Goal: Information Seeking & Learning: Learn about a topic

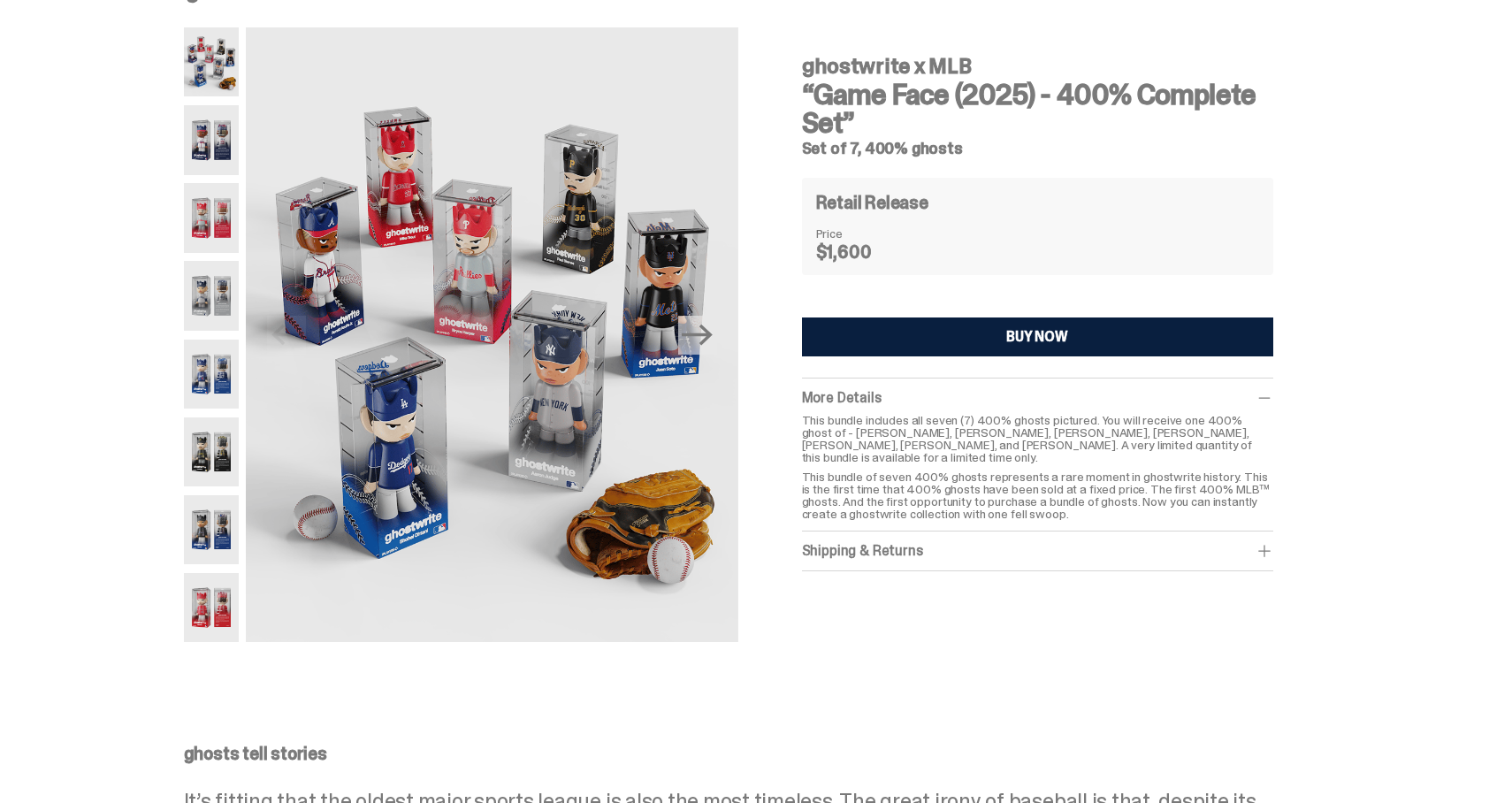
scroll to position [52, 0]
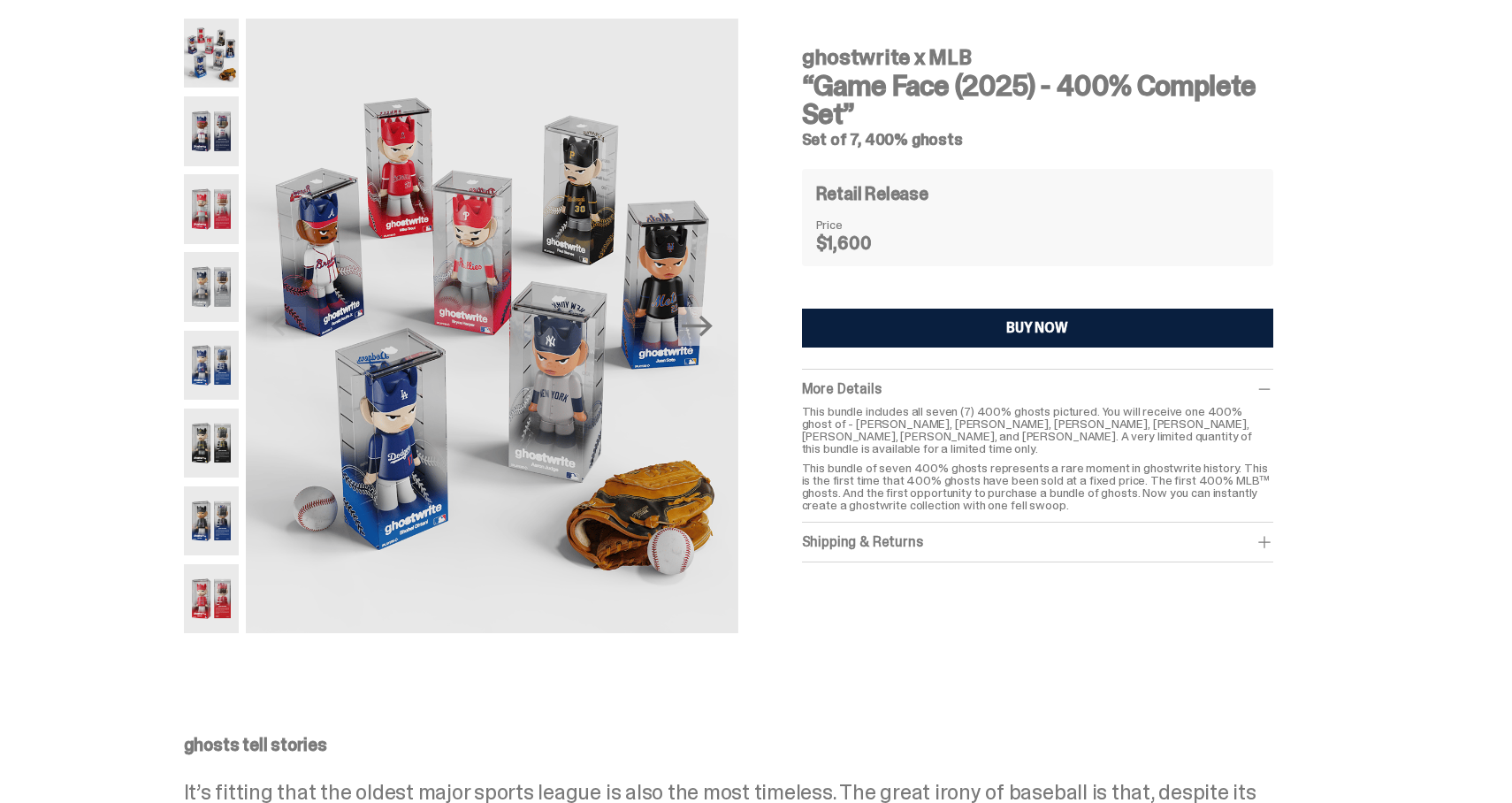
click at [992, 540] on div "Shipping & Returns $75 shipping fee per item. 1-2 Weeks Shipping. No returns. F…" at bounding box center [1038, 541] width 471 height 40
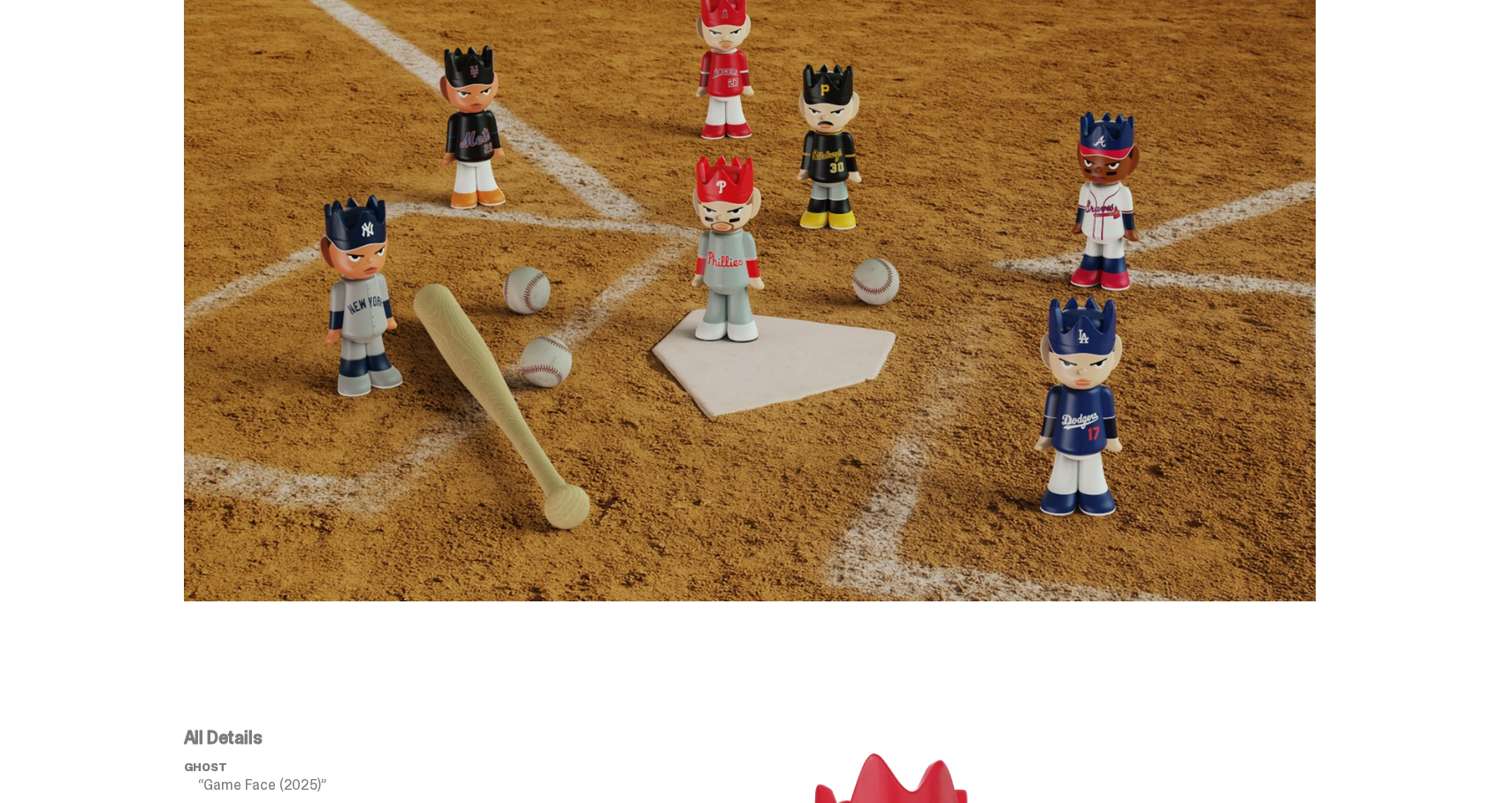
scroll to position [1498, 0]
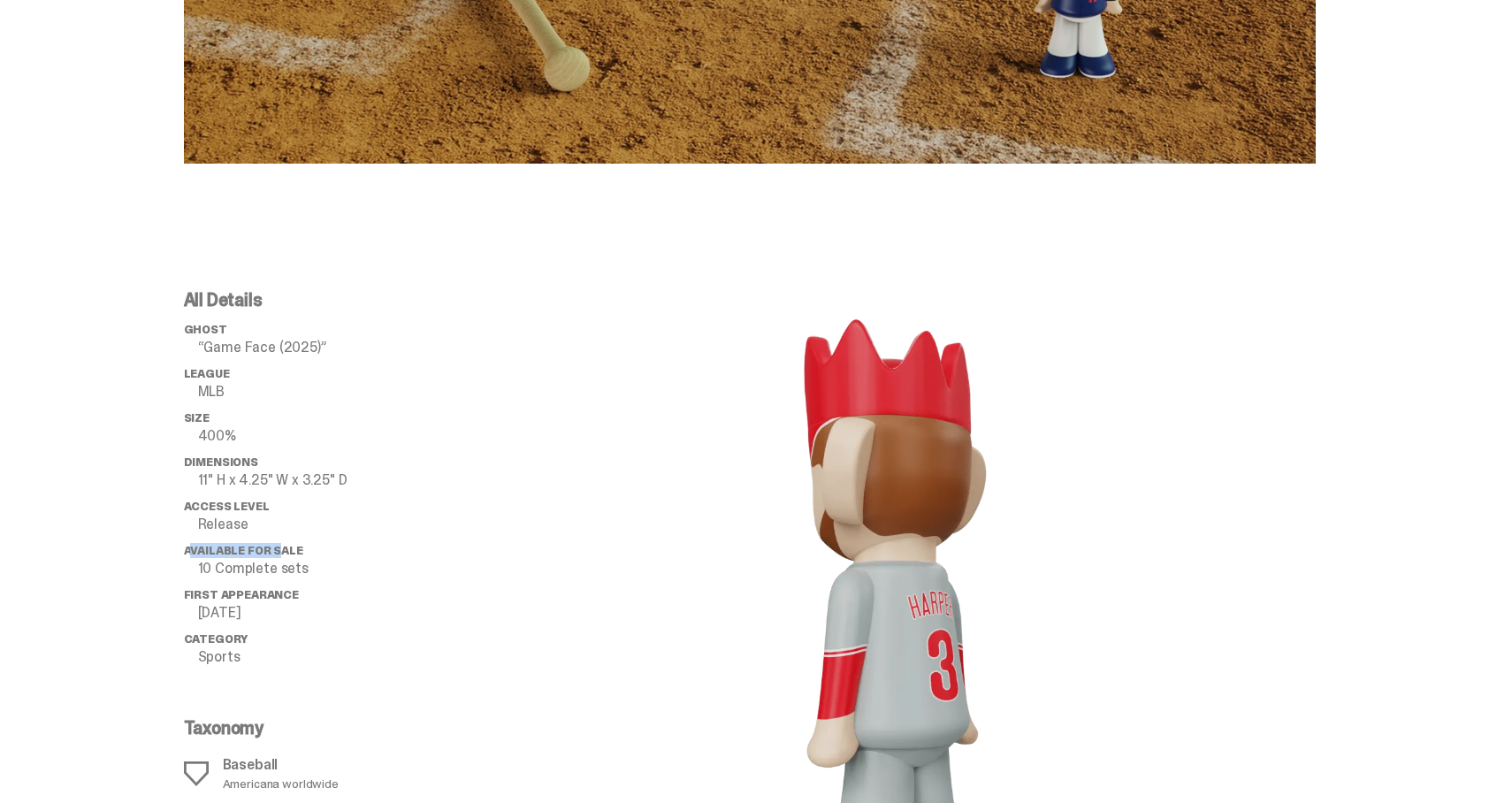
drag, startPoint x: 196, startPoint y: 546, endPoint x: 358, endPoint y: 546, distance: 162.0
click at [349, 546] on li "Available for Sale 10 Complete sets" at bounding box center [325, 559] width 283 height 31
drag, startPoint x: 316, startPoint y: 579, endPoint x: 82, endPoint y: 507, distance: 244.8
click at [99, 512] on div "All Details ghost “Game Face (2025)” League MLB Size 400% Dimensions 11" H x 4.…" at bounding box center [750, 621] width 1499 height 746
click at [358, 519] on p "Release" at bounding box center [332, 524] width 269 height 14
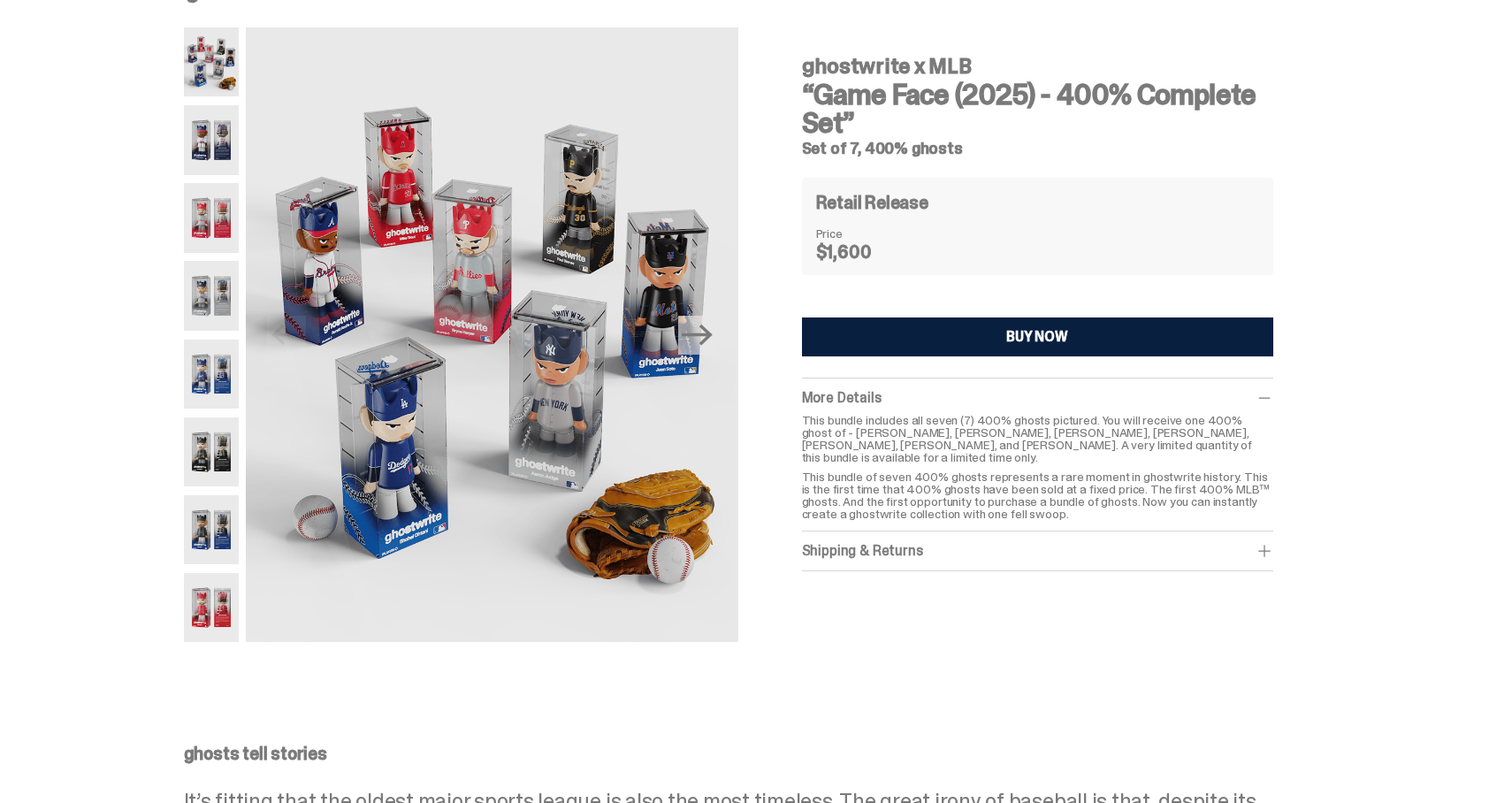
scroll to position [0, 0]
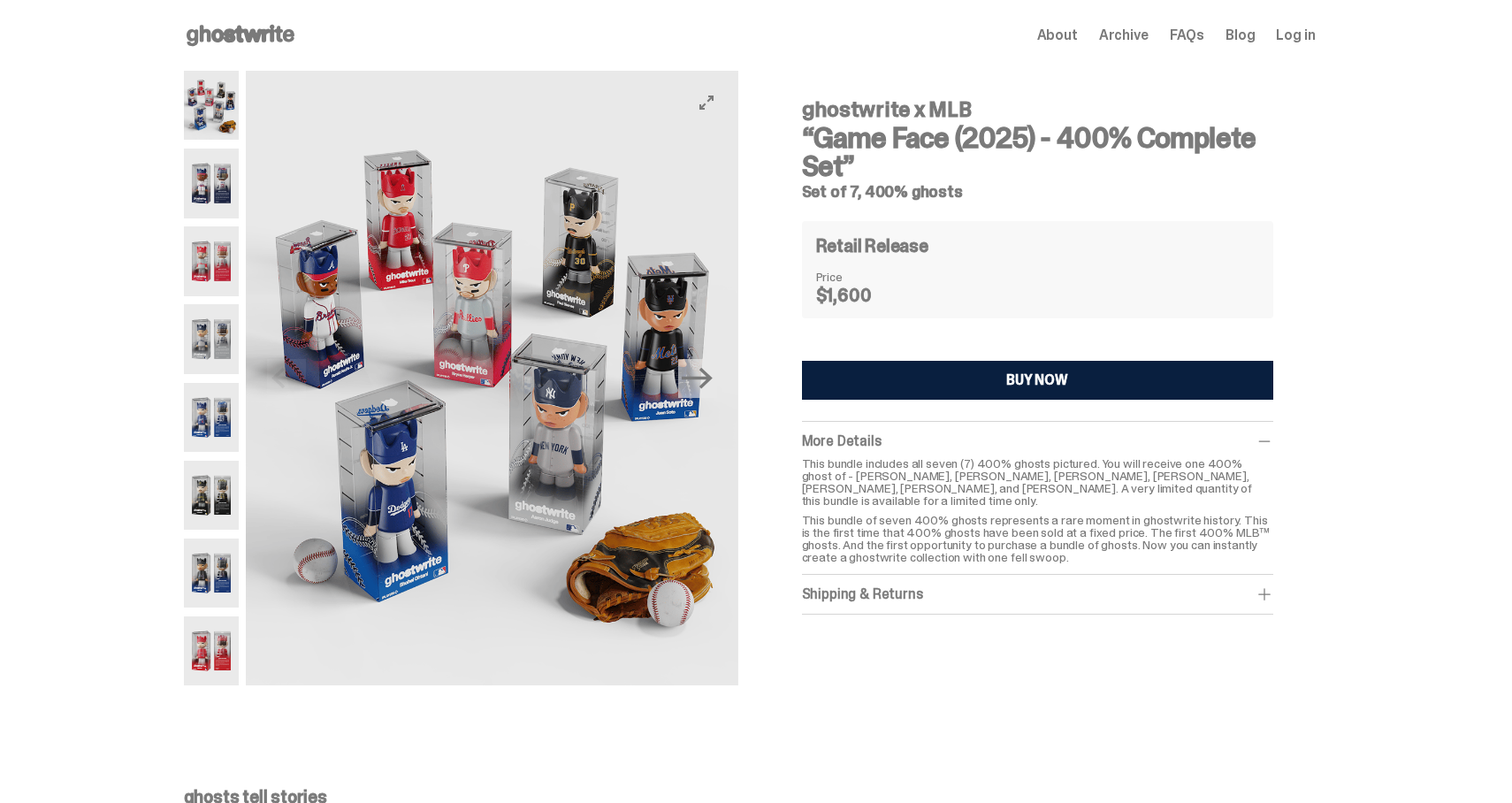
click at [502, 445] on img at bounding box center [492, 378] width 492 height 614
click at [238, 276] on img at bounding box center [212, 261] width 55 height 69
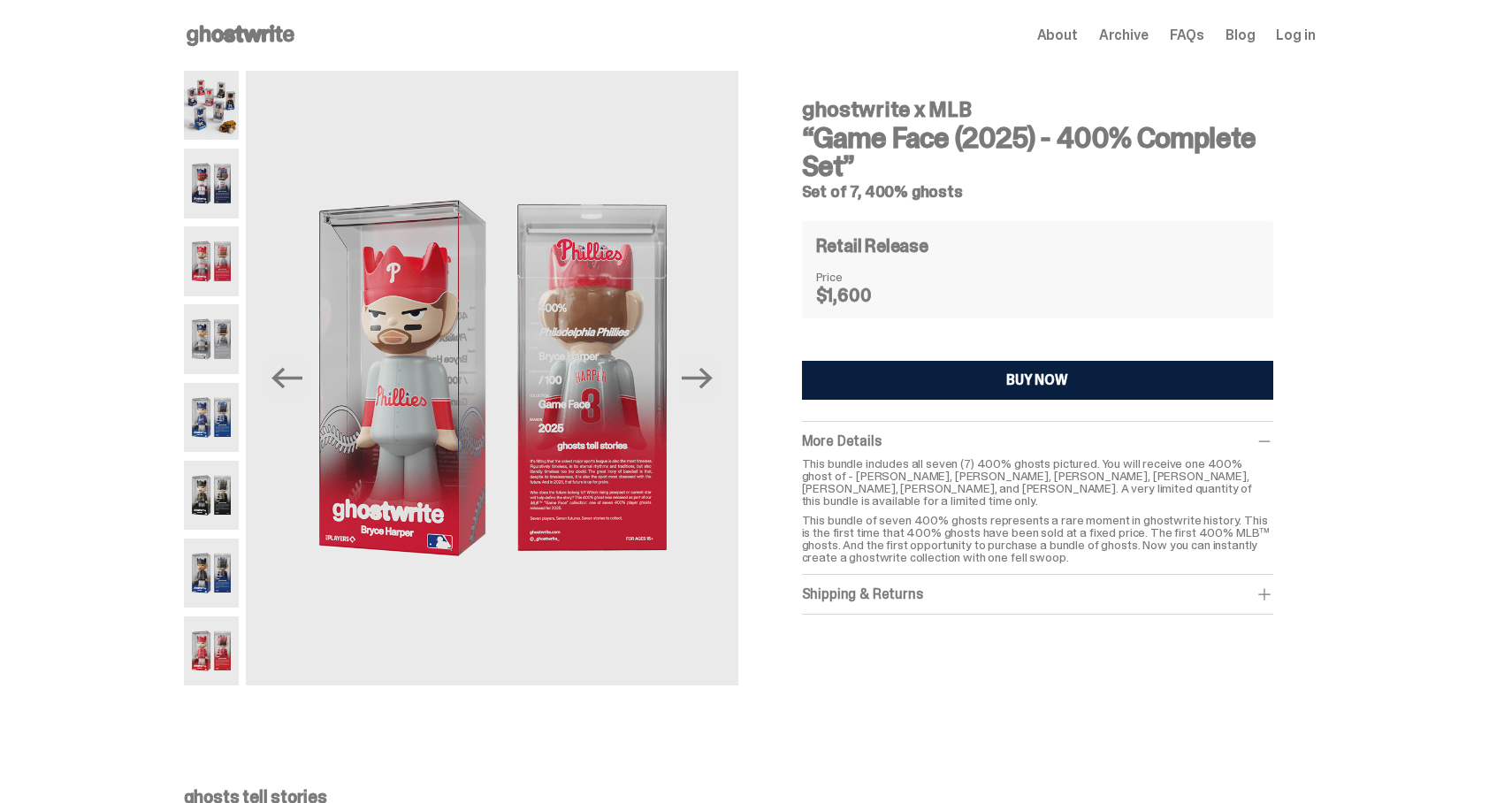
click at [214, 339] on img at bounding box center [212, 338] width 55 height 69
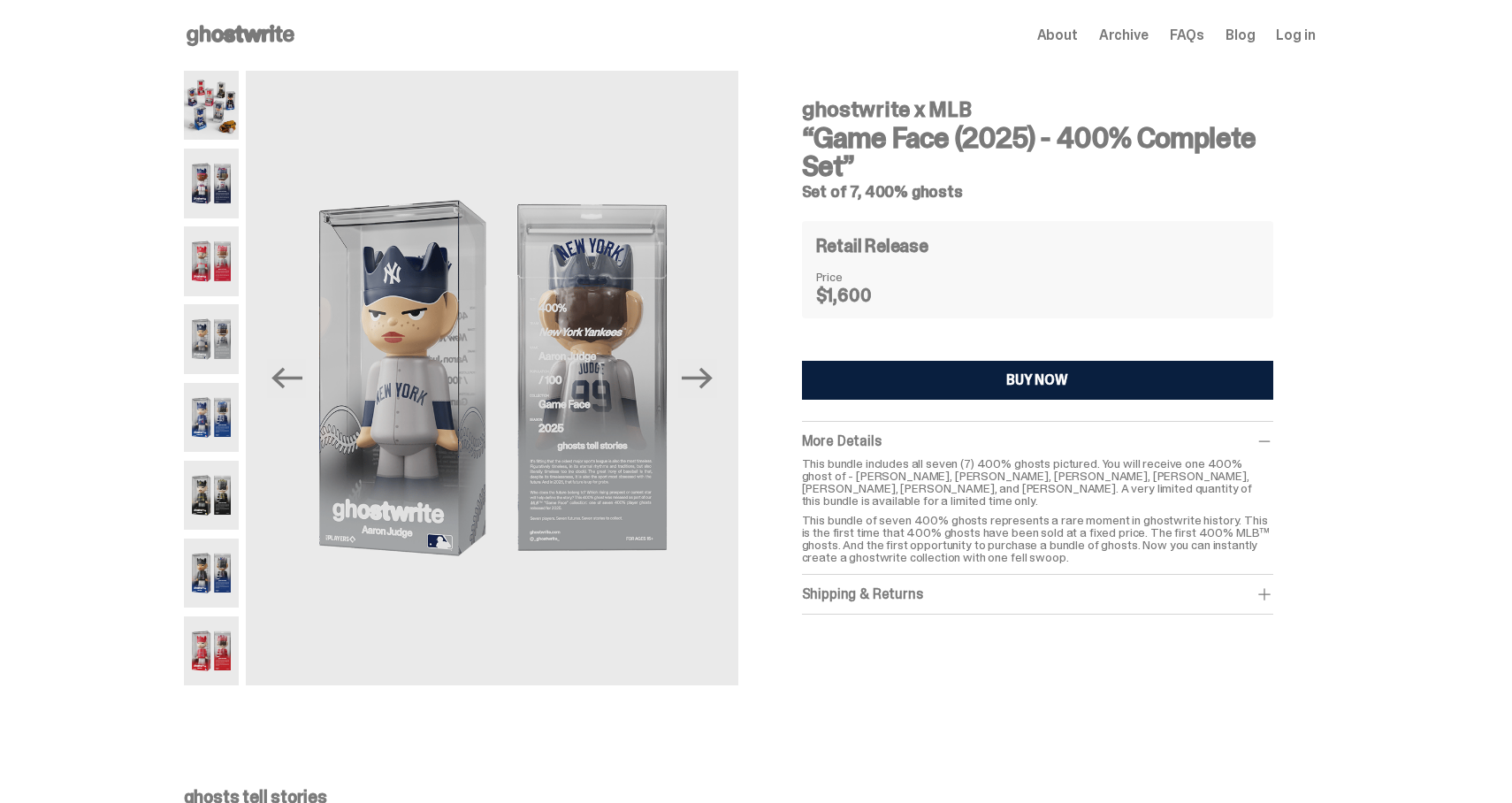
click at [208, 416] on img at bounding box center [212, 417] width 55 height 69
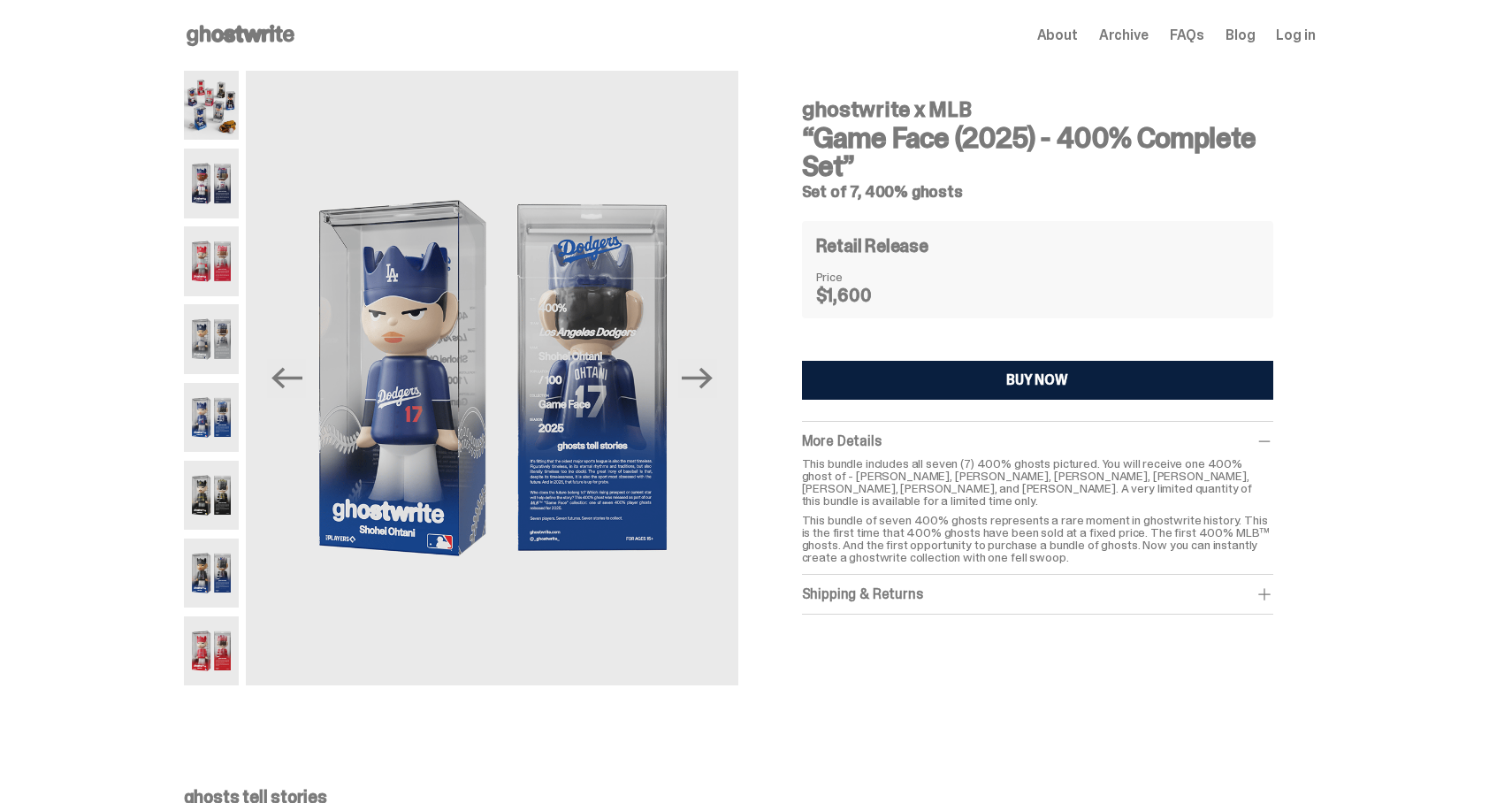
click at [204, 501] on img at bounding box center [212, 494] width 55 height 69
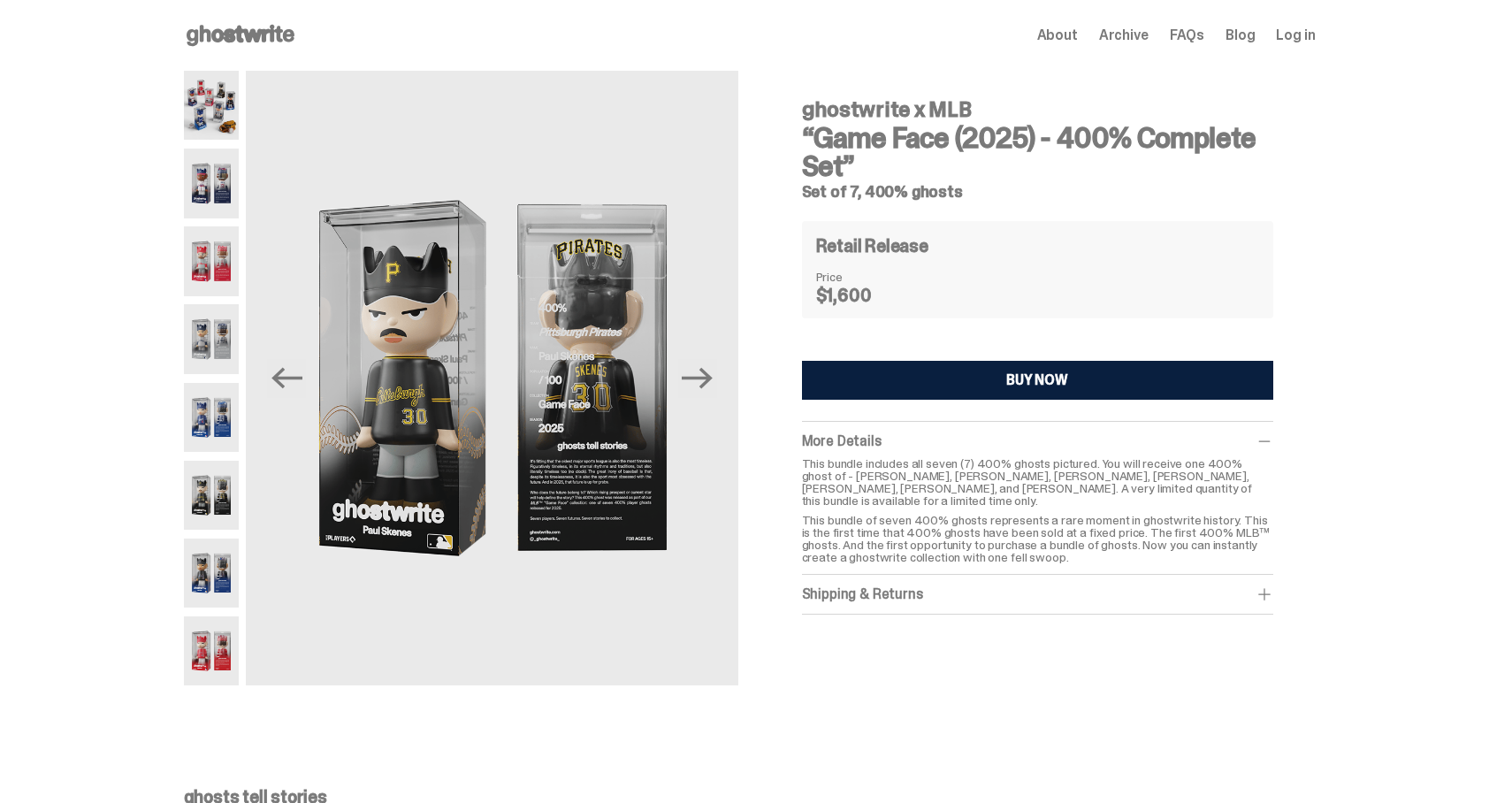
click at [970, 585] on div "Shipping & Returns" at bounding box center [1038, 593] width 471 height 18
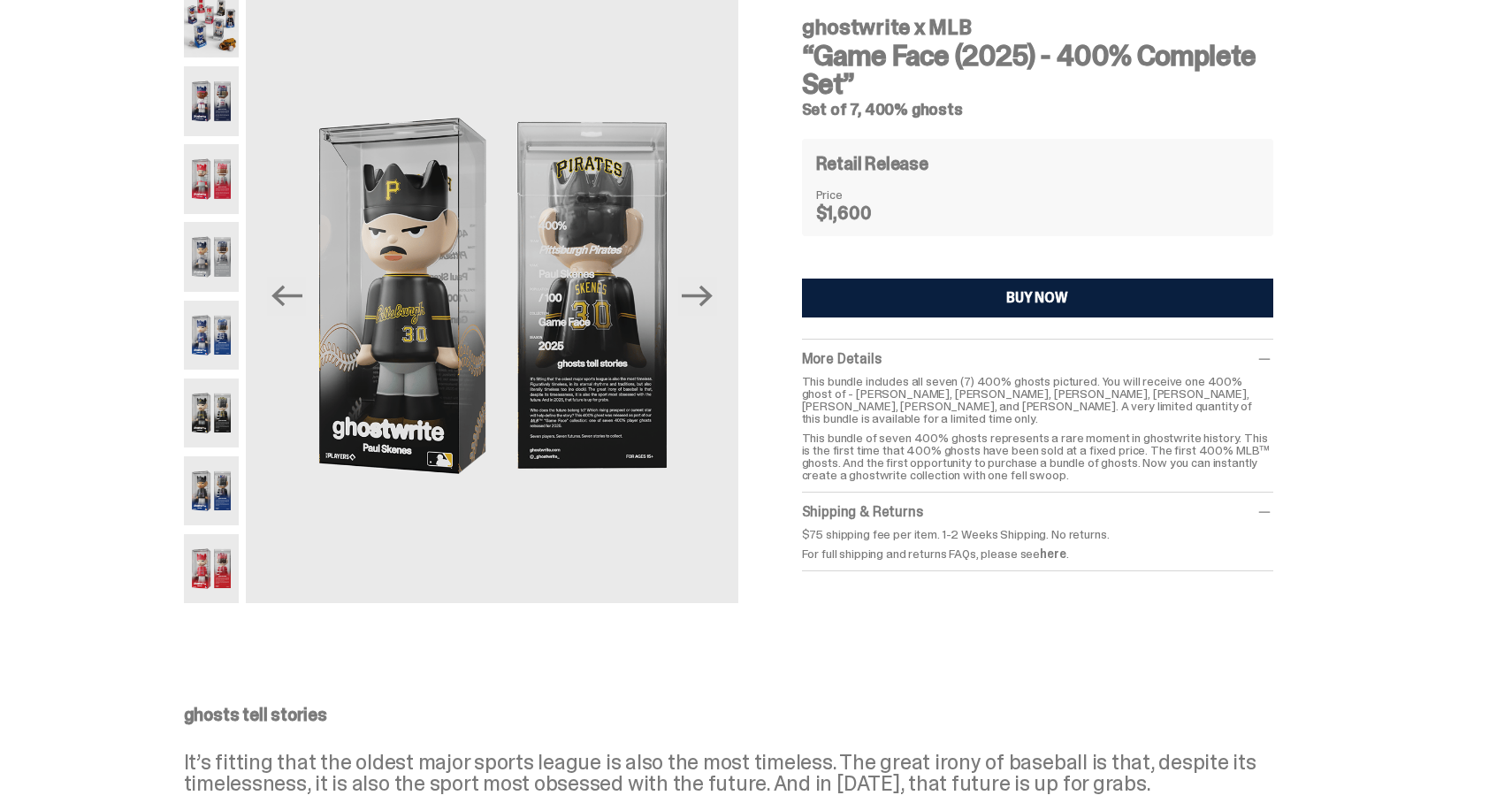
scroll to position [83, 0]
click at [212, 507] on img at bounding box center [212, 490] width 55 height 69
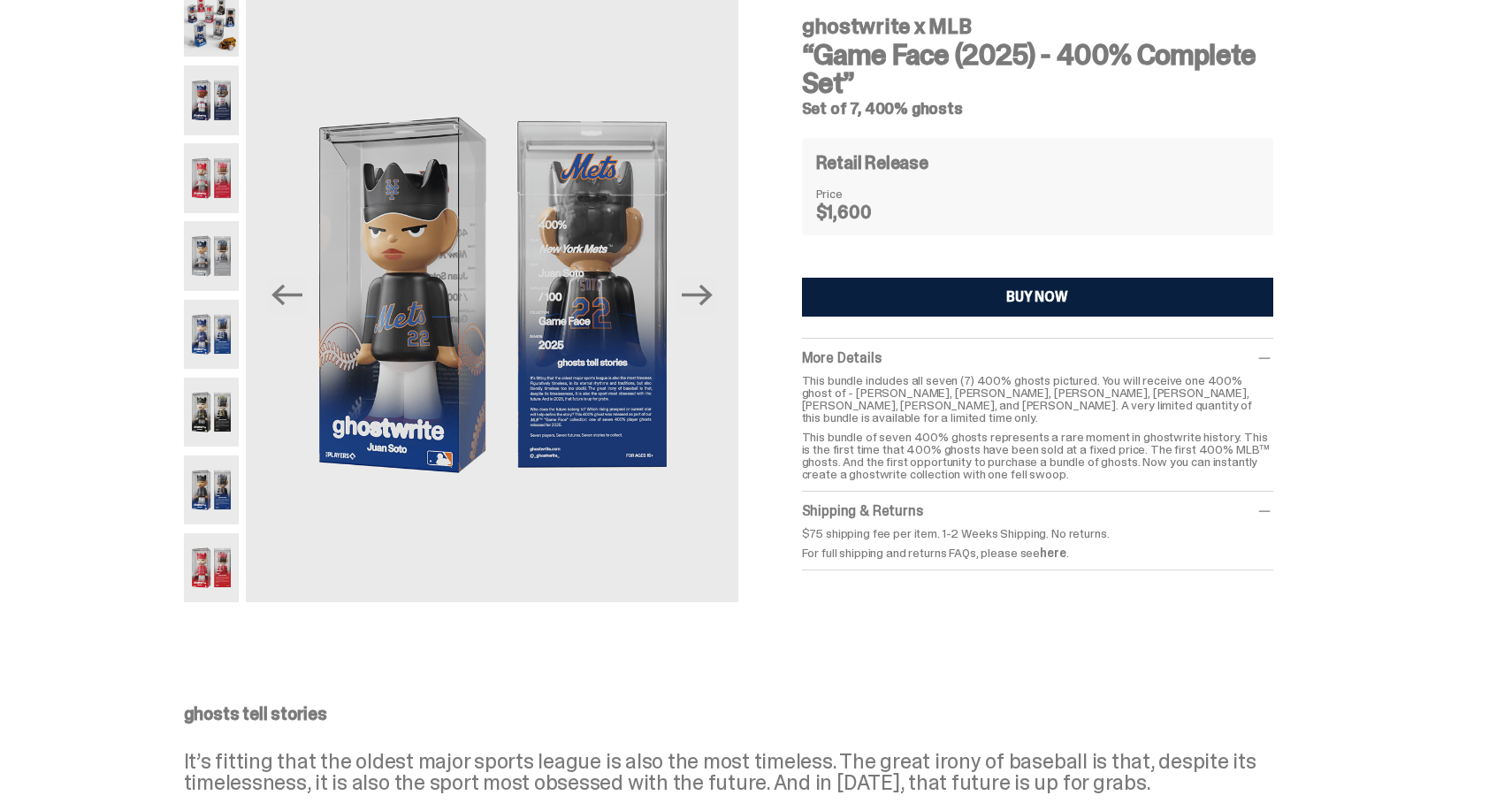
click at [207, 547] on img at bounding box center [212, 567] width 55 height 69
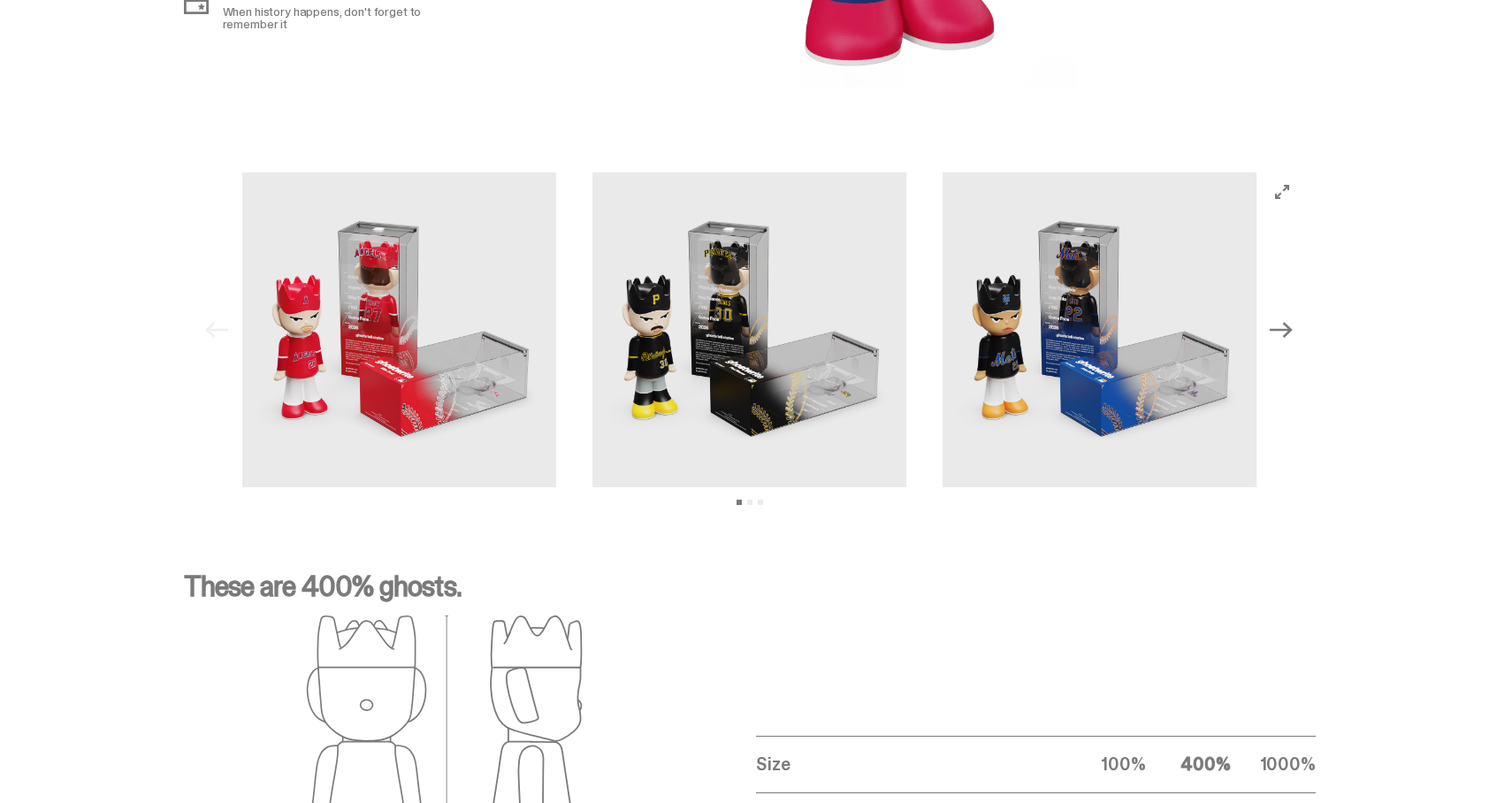
scroll to position [2362, 0]
click at [1285, 330] on icon "Next" at bounding box center [1281, 328] width 23 height 23
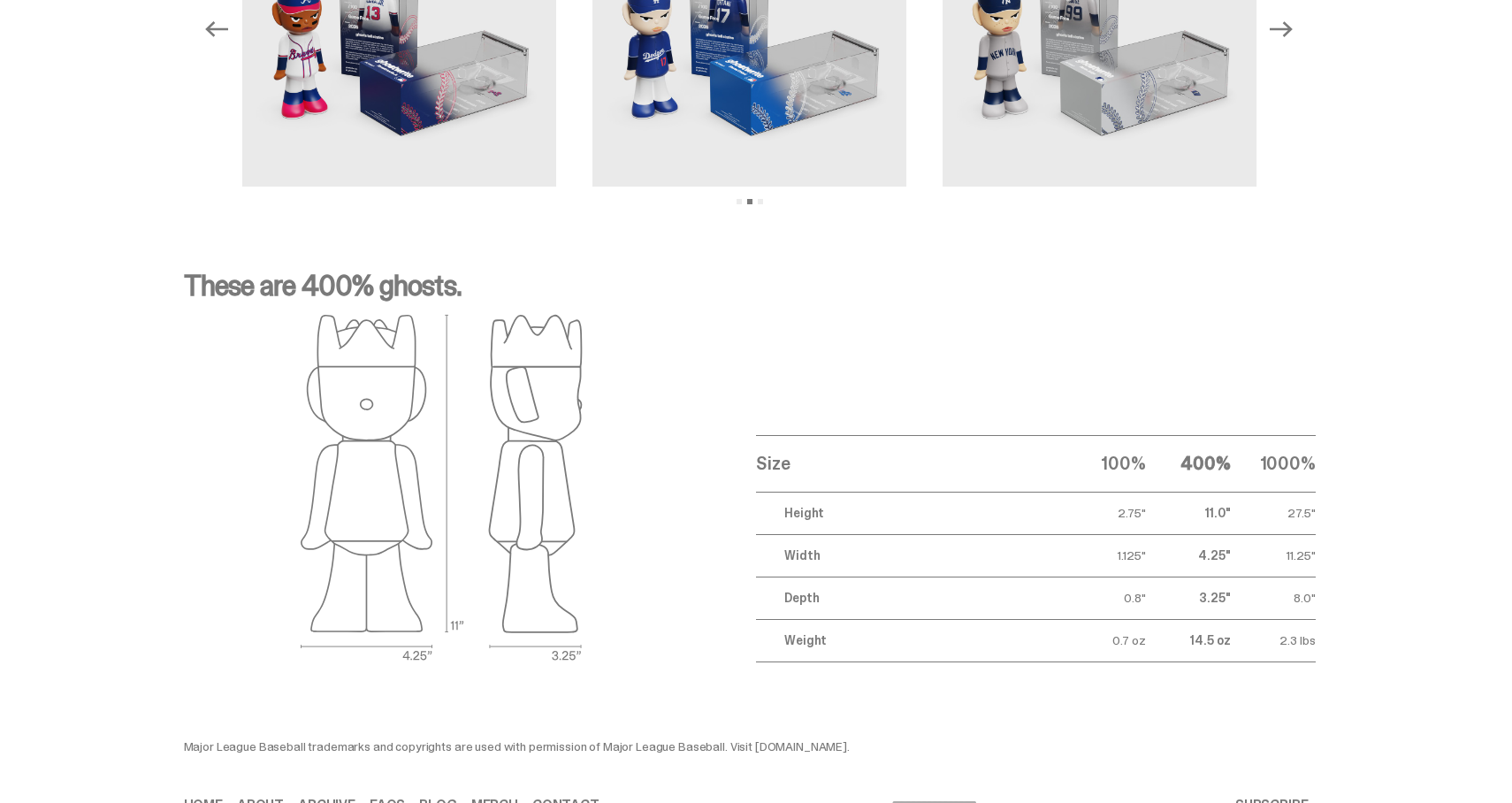
scroll to position [2756, 0]
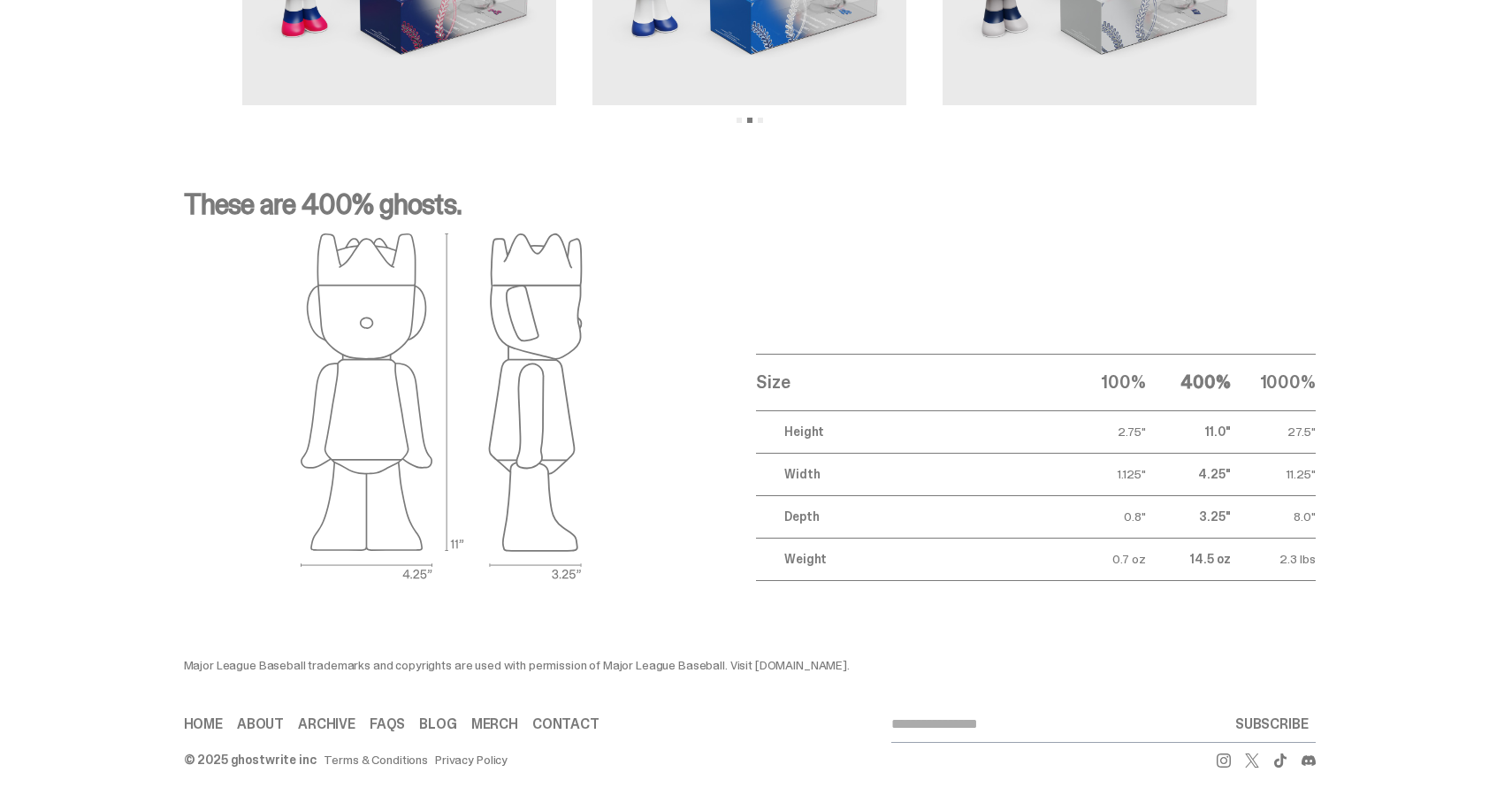
click at [493, 717] on link "Merch" at bounding box center [494, 724] width 47 height 14
click at [214, 728] on link "Home" at bounding box center [203, 724] width 39 height 14
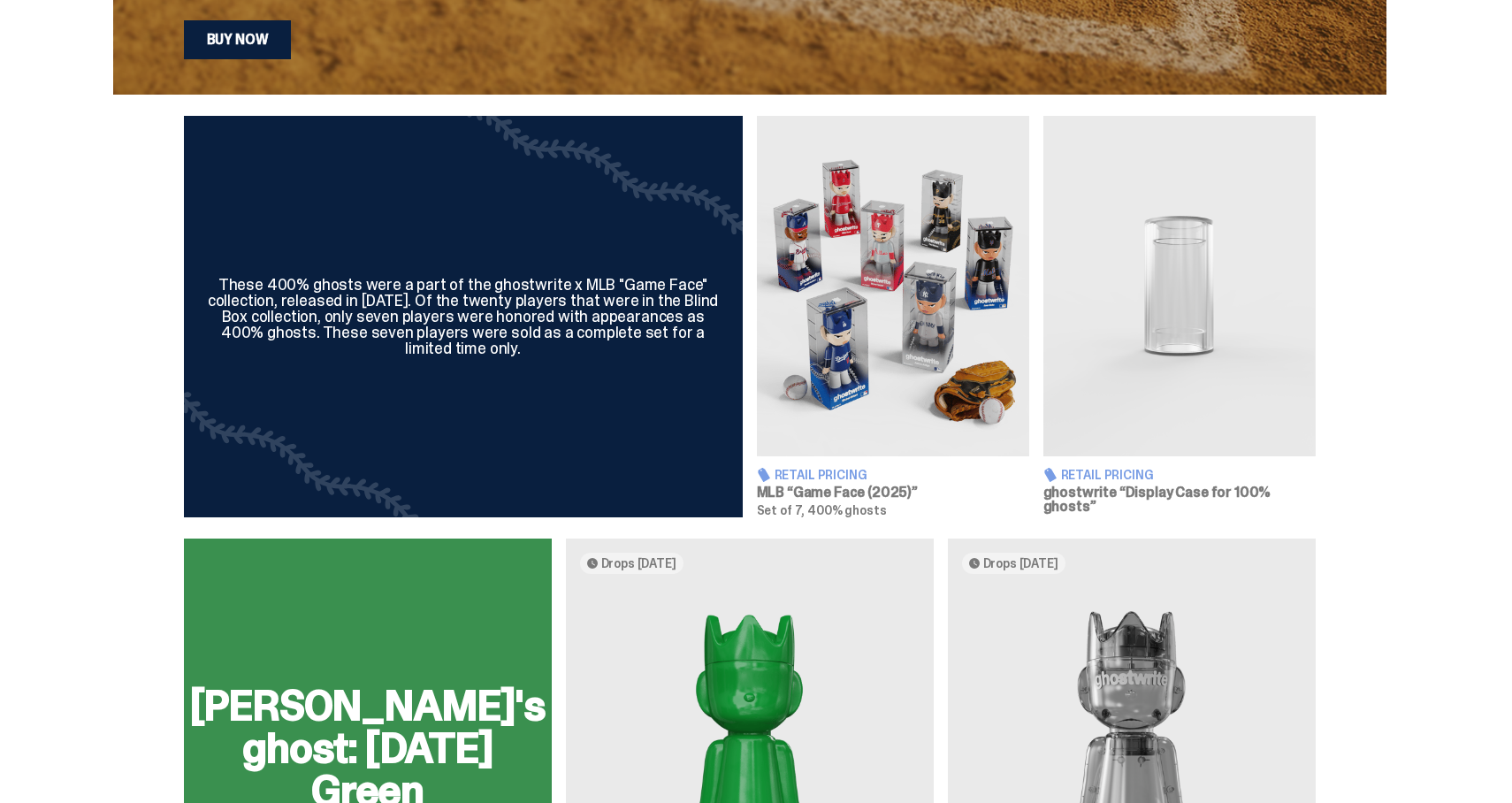
scroll to position [473, 0]
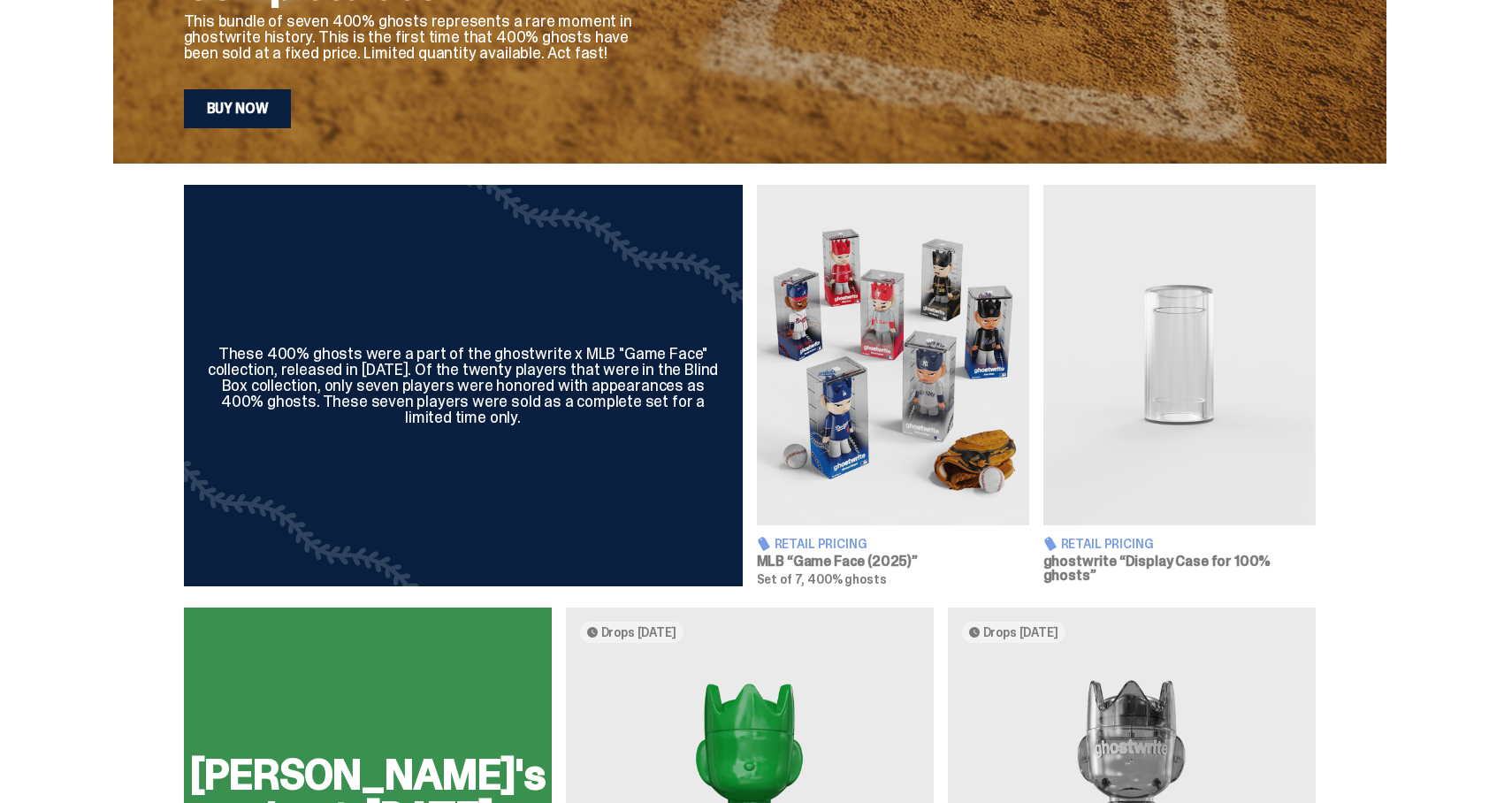
click at [1166, 378] on img at bounding box center [1179, 355] width 273 height 340
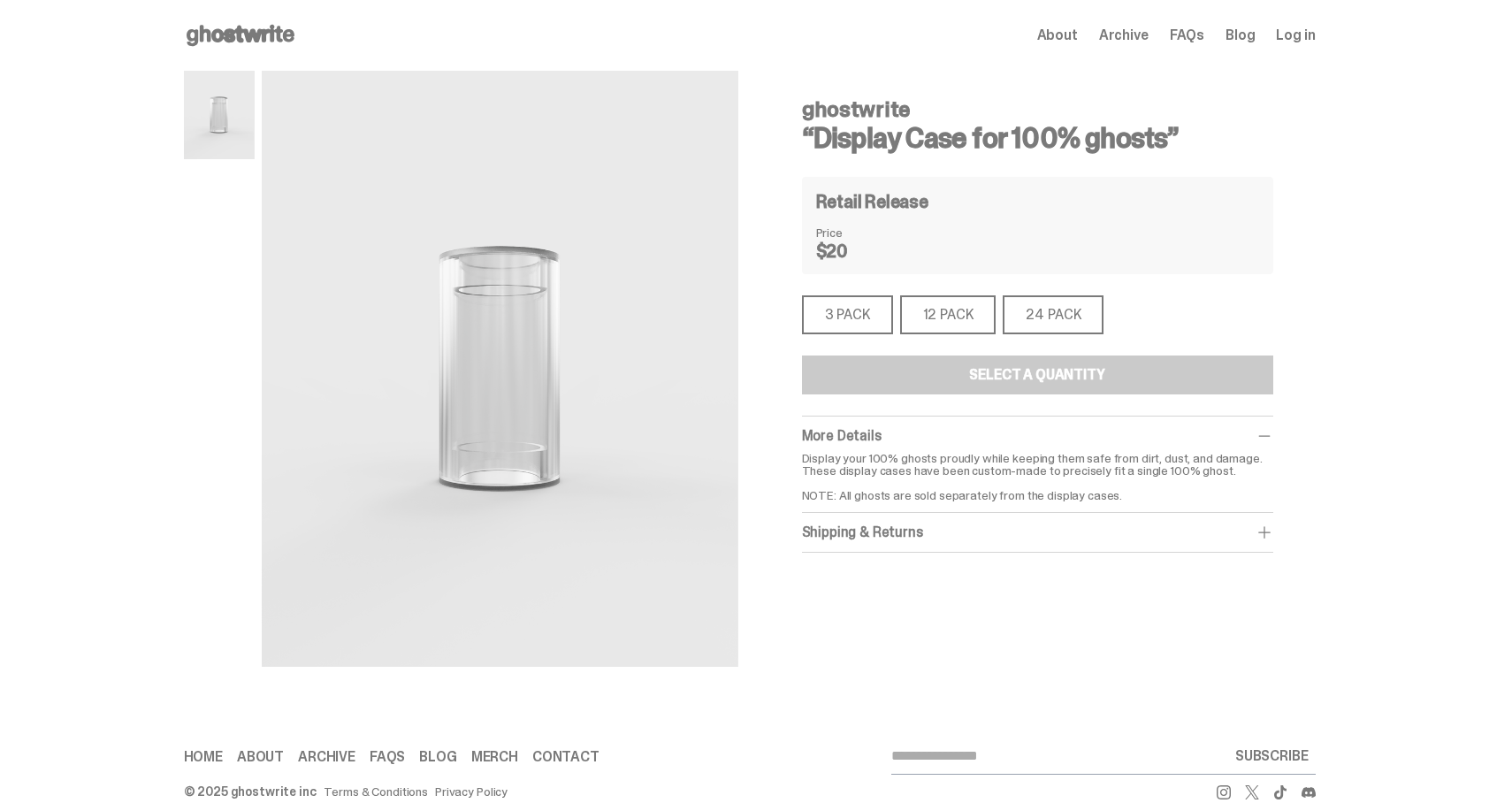
click at [892, 326] on div "3 PACK" at bounding box center [847, 315] width 91 height 39
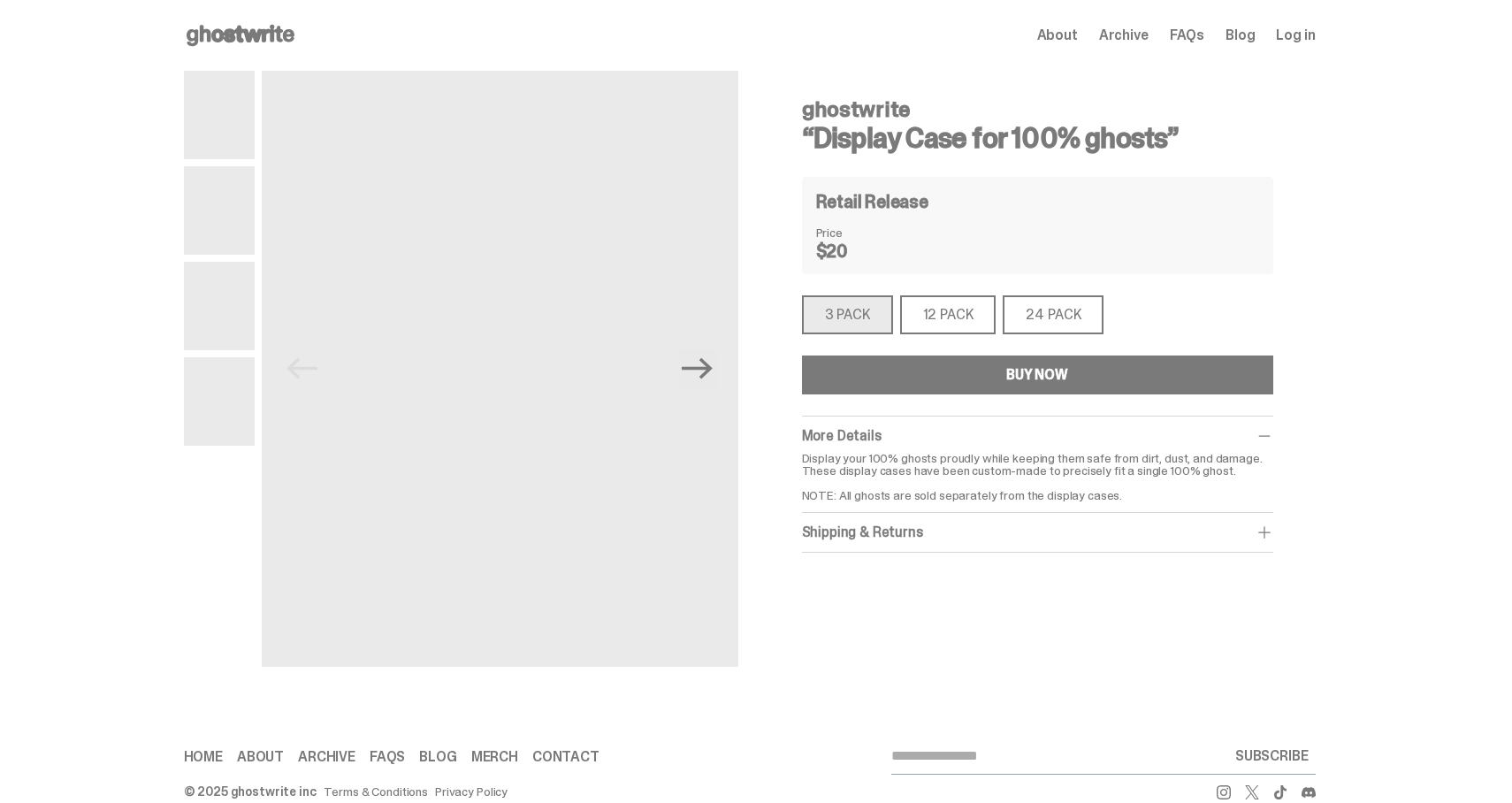
click at [937, 327] on div "12 PACK" at bounding box center [948, 315] width 96 height 39
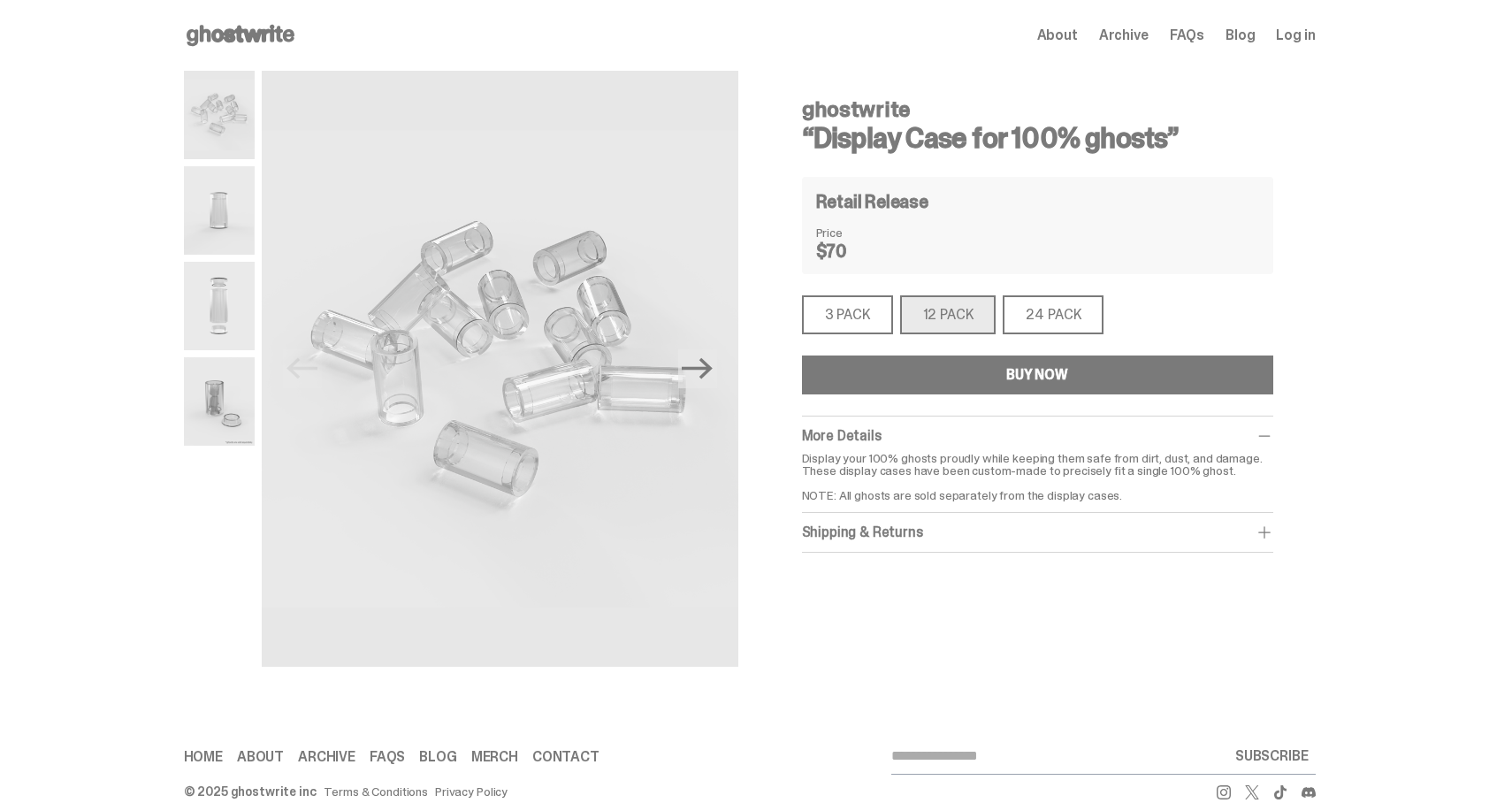
click at [1038, 308] on div "24 PACK" at bounding box center [1053, 315] width 101 height 39
